Goal: Transaction & Acquisition: Download file/media

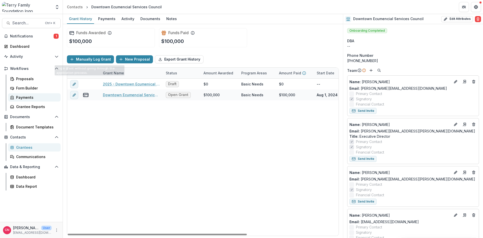
scroll to position [60, 0]
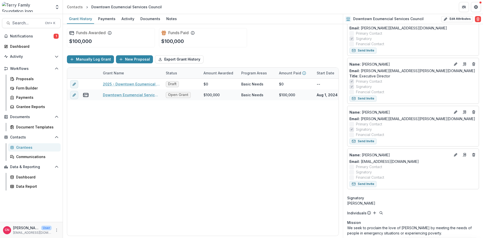
click at [21, 147] on div "Grantees" at bounding box center [36, 147] width 40 height 5
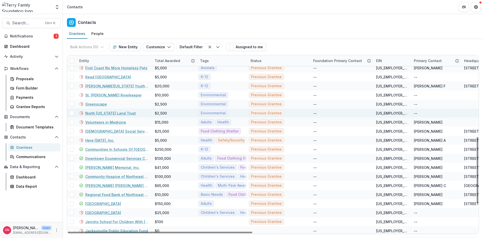
scroll to position [294, 0]
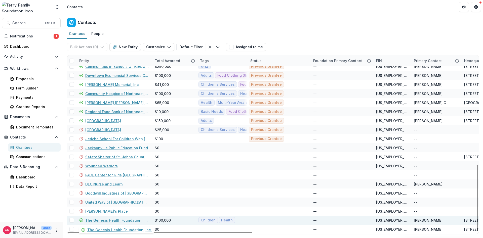
click at [98, 221] on link "The Genesis Health Foundation, Inc." at bounding box center [116, 220] width 63 height 5
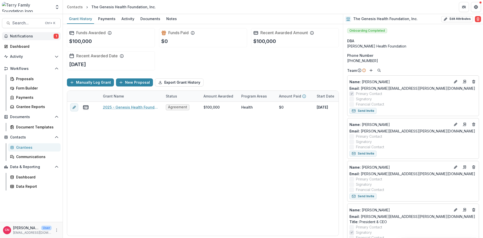
click at [26, 35] on span "Notifications" at bounding box center [31, 36] width 43 height 4
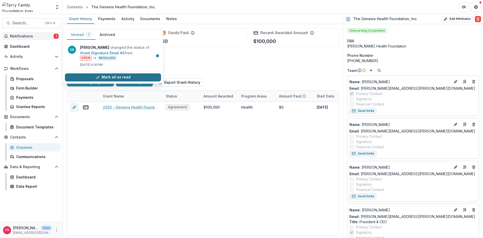
click at [115, 76] on button "Mark all as read" at bounding box center [113, 77] width 96 height 8
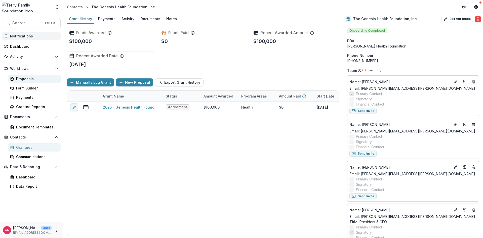
click at [21, 78] on div "Proposals" at bounding box center [36, 78] width 40 height 5
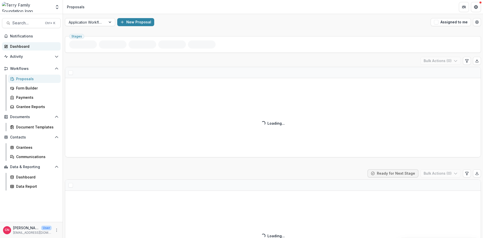
click at [21, 45] on div "Dashboard" at bounding box center [33, 46] width 47 height 5
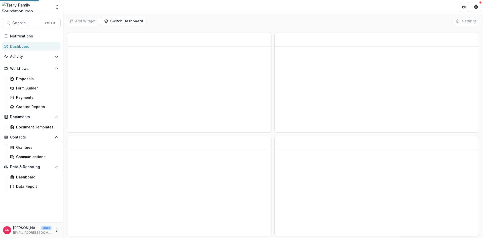
click at [24, 46] on div "Dashboard" at bounding box center [33, 46] width 47 height 5
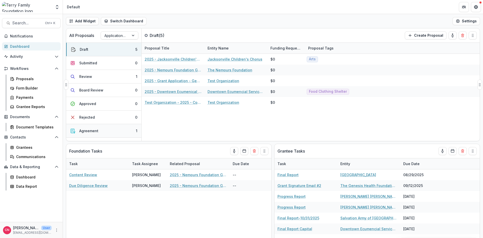
click at [95, 130] on div "Agreement" at bounding box center [88, 130] width 19 height 5
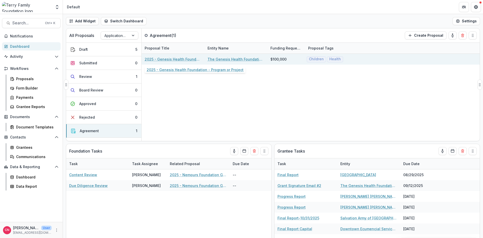
click at [191, 58] on link "2025 - Genesis Health Foundation - Program or Project" at bounding box center [173, 59] width 57 height 5
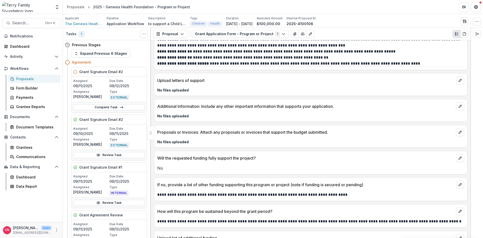
scroll to position [1402, 0]
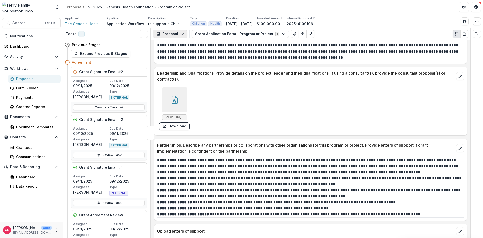
click at [180, 31] on button "Proposal" at bounding box center [170, 34] width 34 height 8
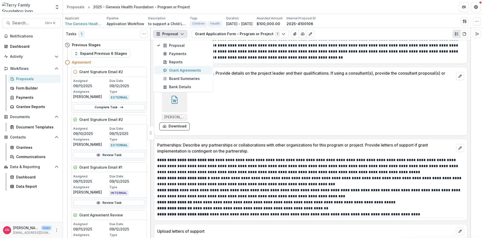
click at [181, 69] on div "Grant Agreements" at bounding box center [186, 70] width 46 height 5
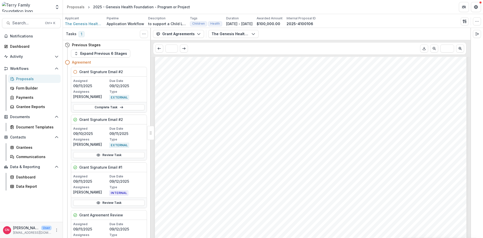
scroll to position [333, 0]
click at [20, 77] on div "Proposals" at bounding box center [36, 78] width 40 height 5
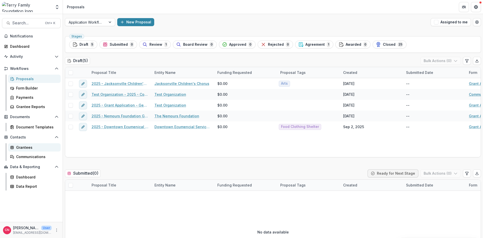
click at [16, 147] on div "Grantees" at bounding box center [36, 147] width 40 height 5
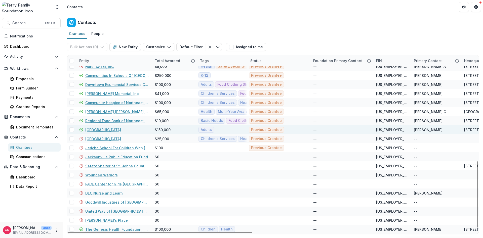
scroll to position [294, 0]
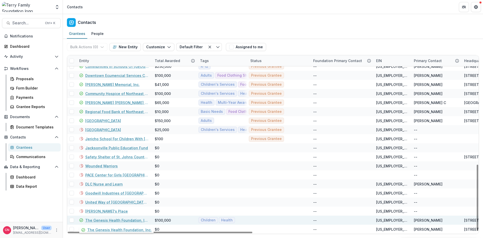
click at [124, 219] on link "The Genesis Health Foundation, Inc." at bounding box center [116, 220] width 63 height 5
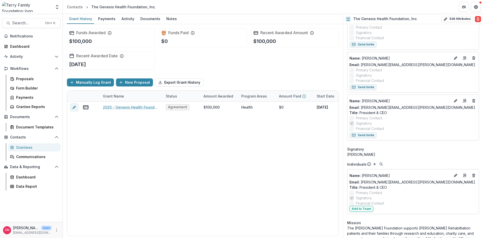
scroll to position [121, 0]
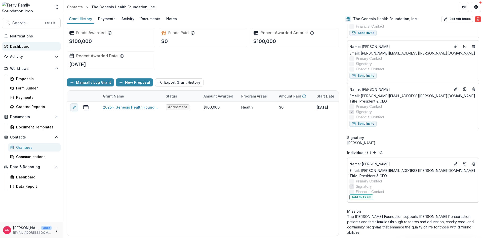
click at [28, 45] on div "Dashboard" at bounding box center [33, 46] width 47 height 5
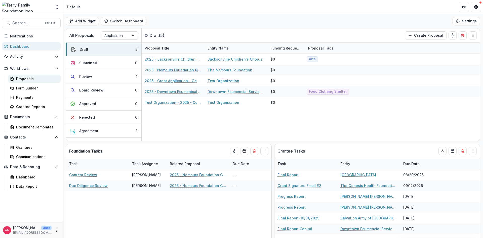
click at [22, 76] on div "Proposals" at bounding box center [36, 78] width 40 height 5
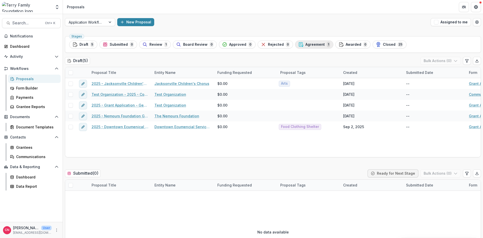
click at [305, 42] on span "Agreement" at bounding box center [314, 44] width 19 height 4
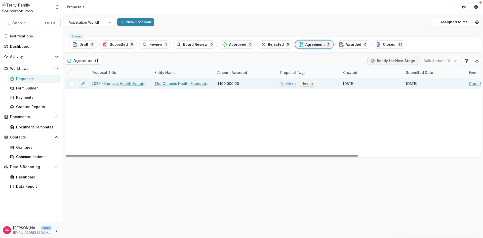
click at [142, 82] on link "2025 - Genesis Health Foundation - Program or Project" at bounding box center [119, 83] width 57 height 5
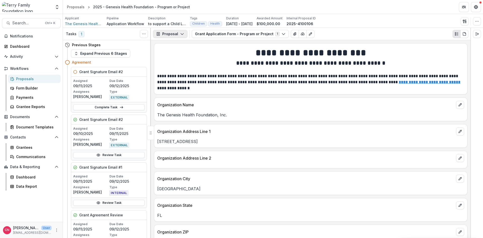
click at [180, 31] on button "Proposal" at bounding box center [170, 34] width 34 height 8
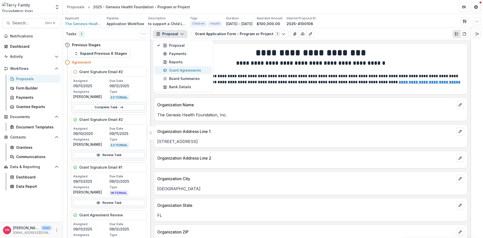
click at [183, 69] on div "Grant Agreements" at bounding box center [186, 70] width 46 height 5
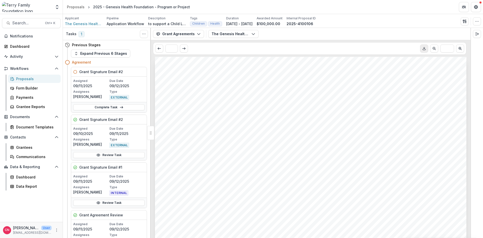
click at [424, 47] on icon "Download PDF" at bounding box center [424, 49] width 4 height 4
click at [56, 229] on icon "More" at bounding box center [57, 230] width 4 height 4
click at [74, 227] on button "Logout" at bounding box center [90, 228] width 54 height 8
